Goal: Navigation & Orientation: Find specific page/section

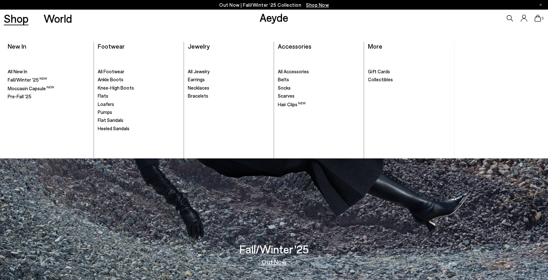
click at [17, 19] on link "Shop" at bounding box center [16, 18] width 25 height 11
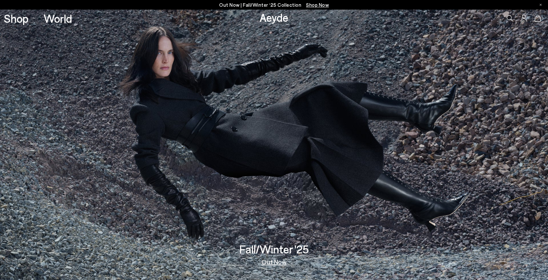
click at [510, 17] on icon at bounding box center [510, 18] width 6 height 6
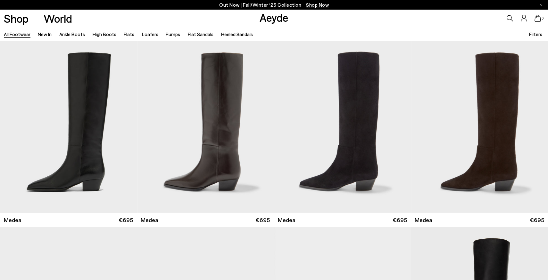
click at [511, 20] on icon at bounding box center [510, 18] width 6 height 6
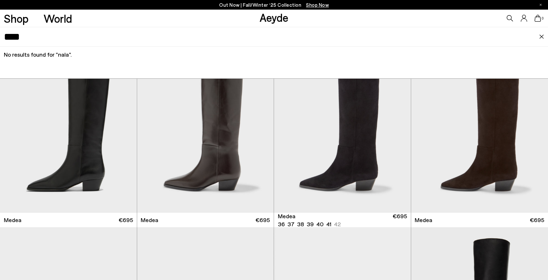
scroll to position [1, 0]
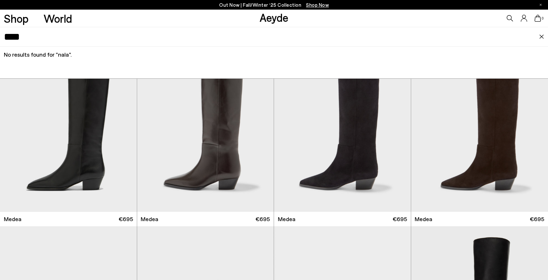
type input "****"
click at [332, 56] on div "No results found for " nala "." at bounding box center [274, 55] width 548 height 16
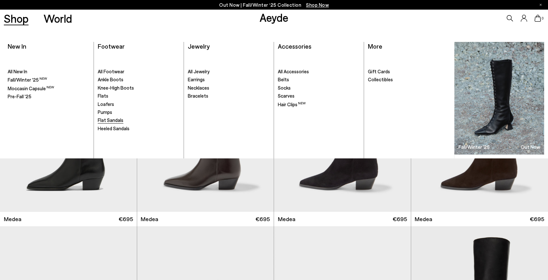
click at [118, 123] on span "Flat Sandals" at bounding box center [111, 120] width 26 height 6
